Goal: Transaction & Acquisition: Purchase product/service

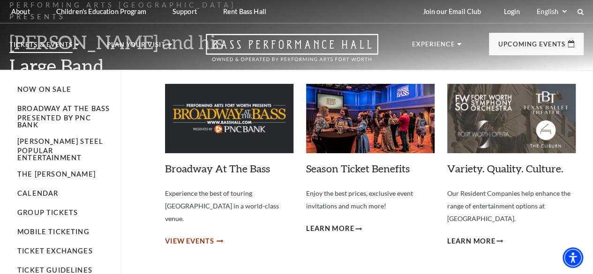
click at [181, 236] on span "View Events" at bounding box center [189, 242] width 49 height 12
click at [41, 93] on link "Now On Sale" at bounding box center [44, 89] width 54 height 8
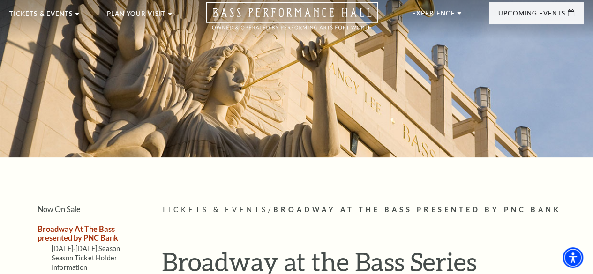
scroll to position [30, 0]
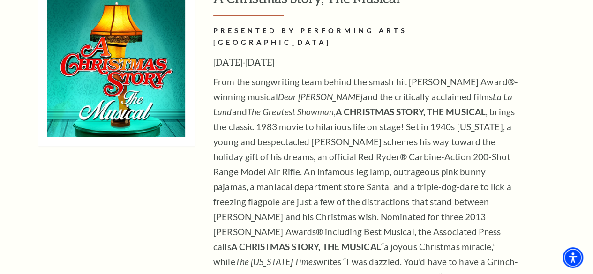
scroll to position [3947, 0]
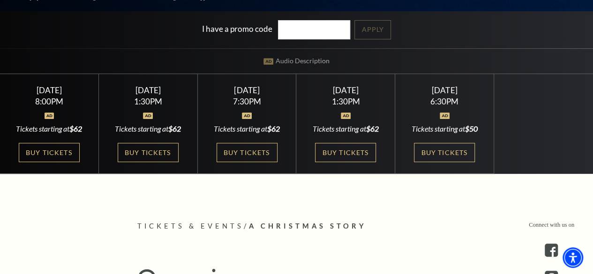
scroll to position [201, 0]
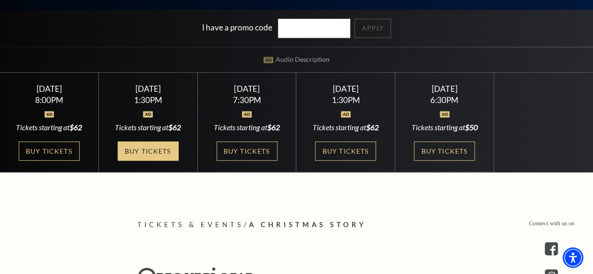
click at [138, 161] on link "Buy Tickets" at bounding box center [148, 150] width 61 height 19
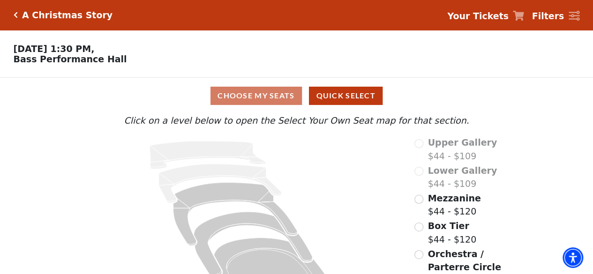
scroll to position [42, 0]
